Goal: Task Accomplishment & Management: Manage account settings

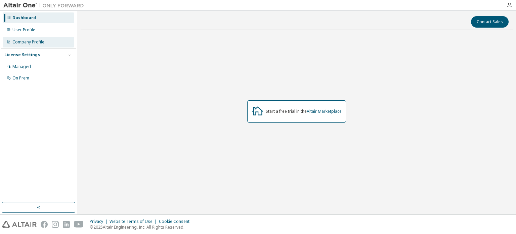
click at [44, 41] on div "Company Profile" at bounding box center [39, 42] width 72 height 11
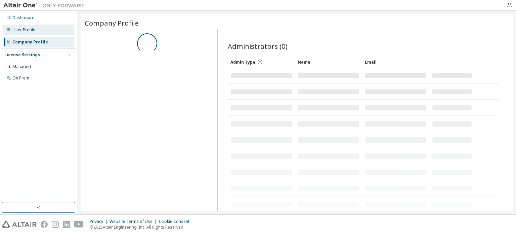
click at [44, 29] on div "User Profile" at bounding box center [39, 30] width 72 height 11
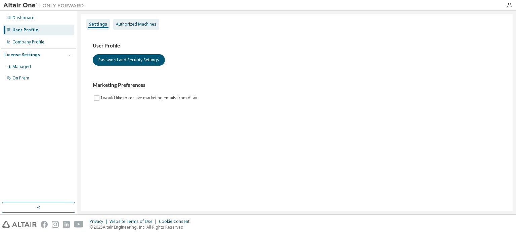
click at [138, 27] on div "Authorized Machines" at bounding box center [136, 24] width 46 height 11
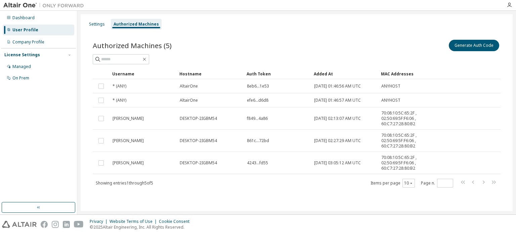
click at [407, 63] on div at bounding box center [297, 59] width 408 height 10
